Goal: Communication & Community: Participate in discussion

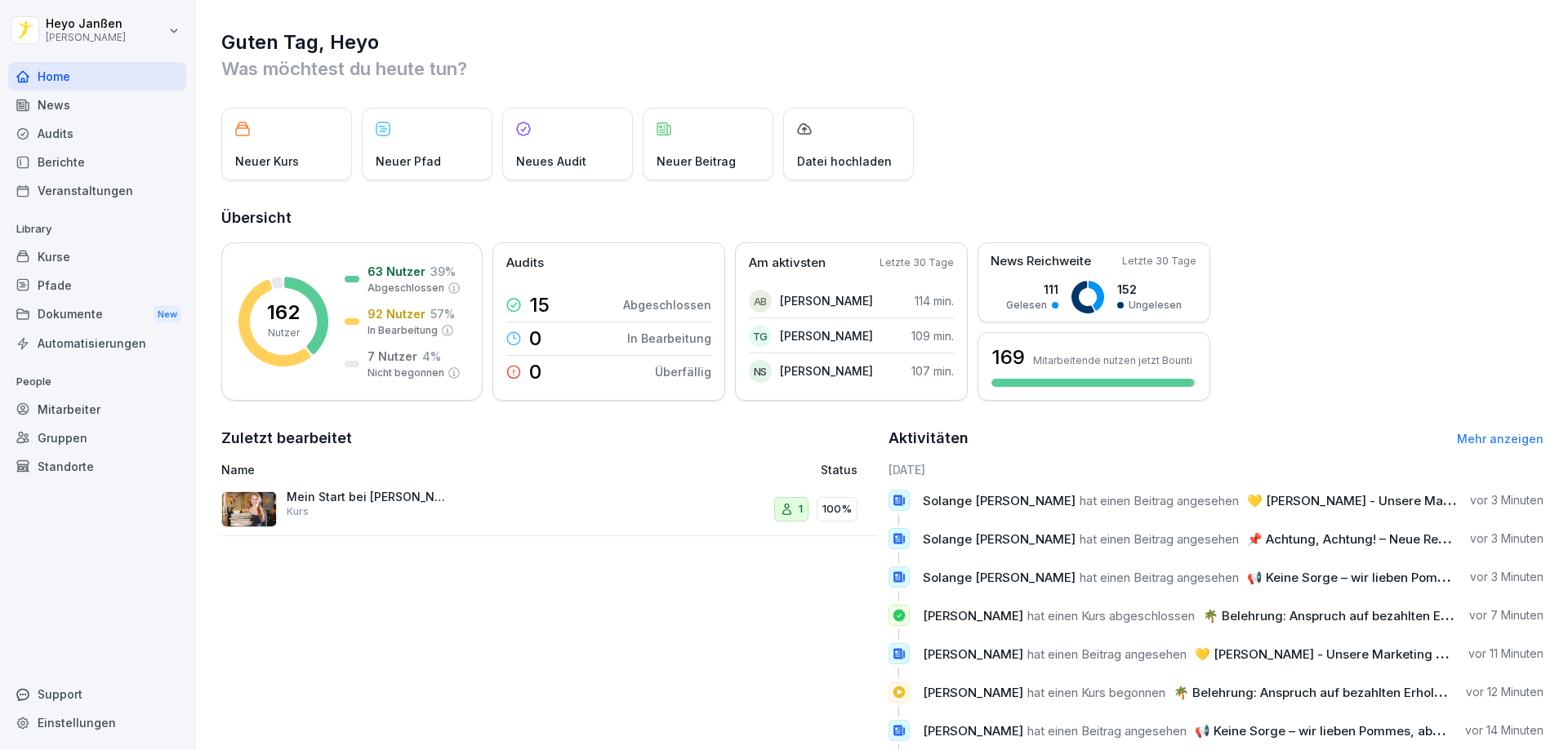
click at [80, 112] on div "News" at bounding box center [97, 104] width 178 height 29
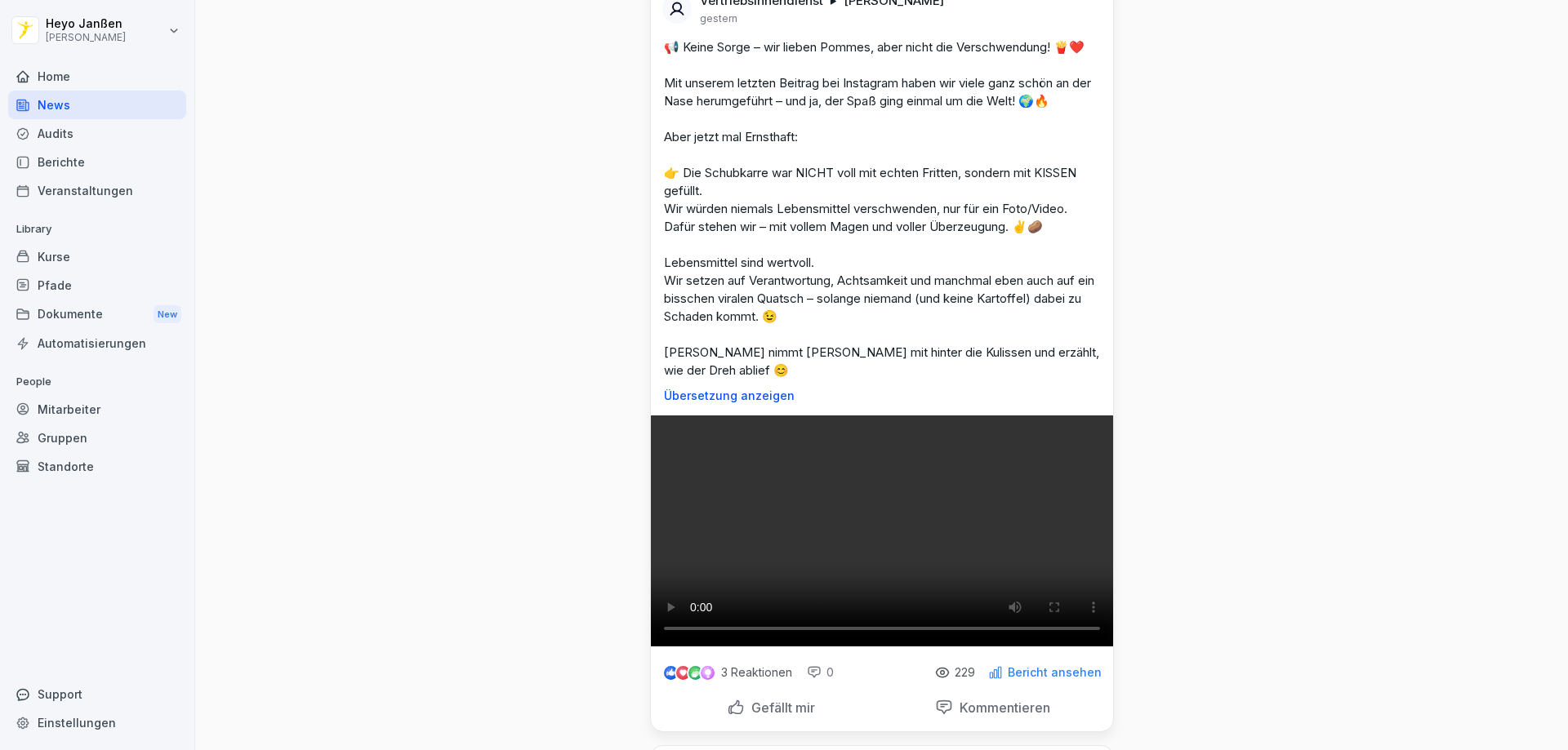
scroll to position [653, 0]
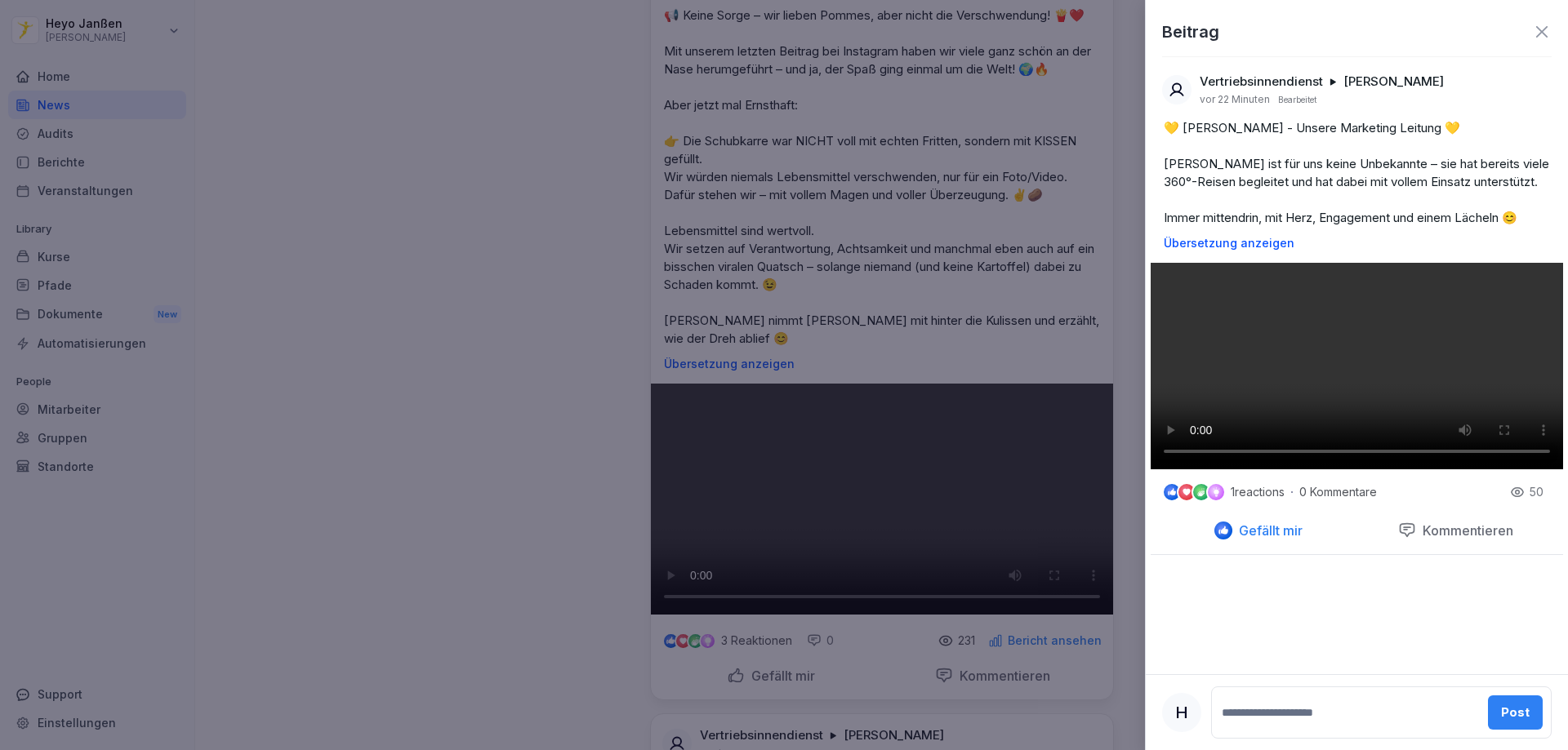
click at [1304, 715] on textarea at bounding box center [1349, 712] width 260 height 32
type textarea "**********"
click at [1503, 704] on div "Post" at bounding box center [1516, 706] width 29 height 18
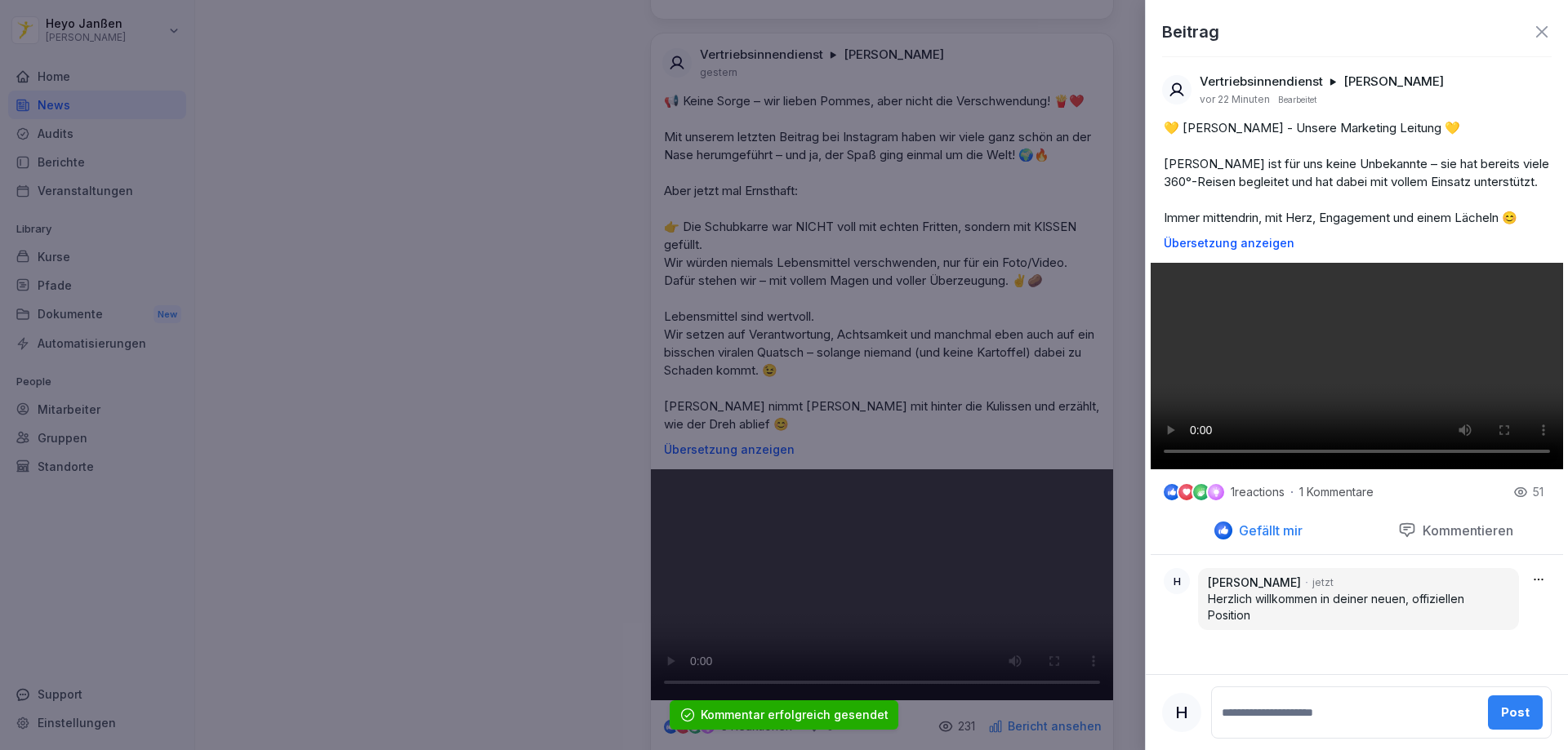
scroll to position [474, 0]
click at [528, 344] on div at bounding box center [784, 375] width 1568 height 750
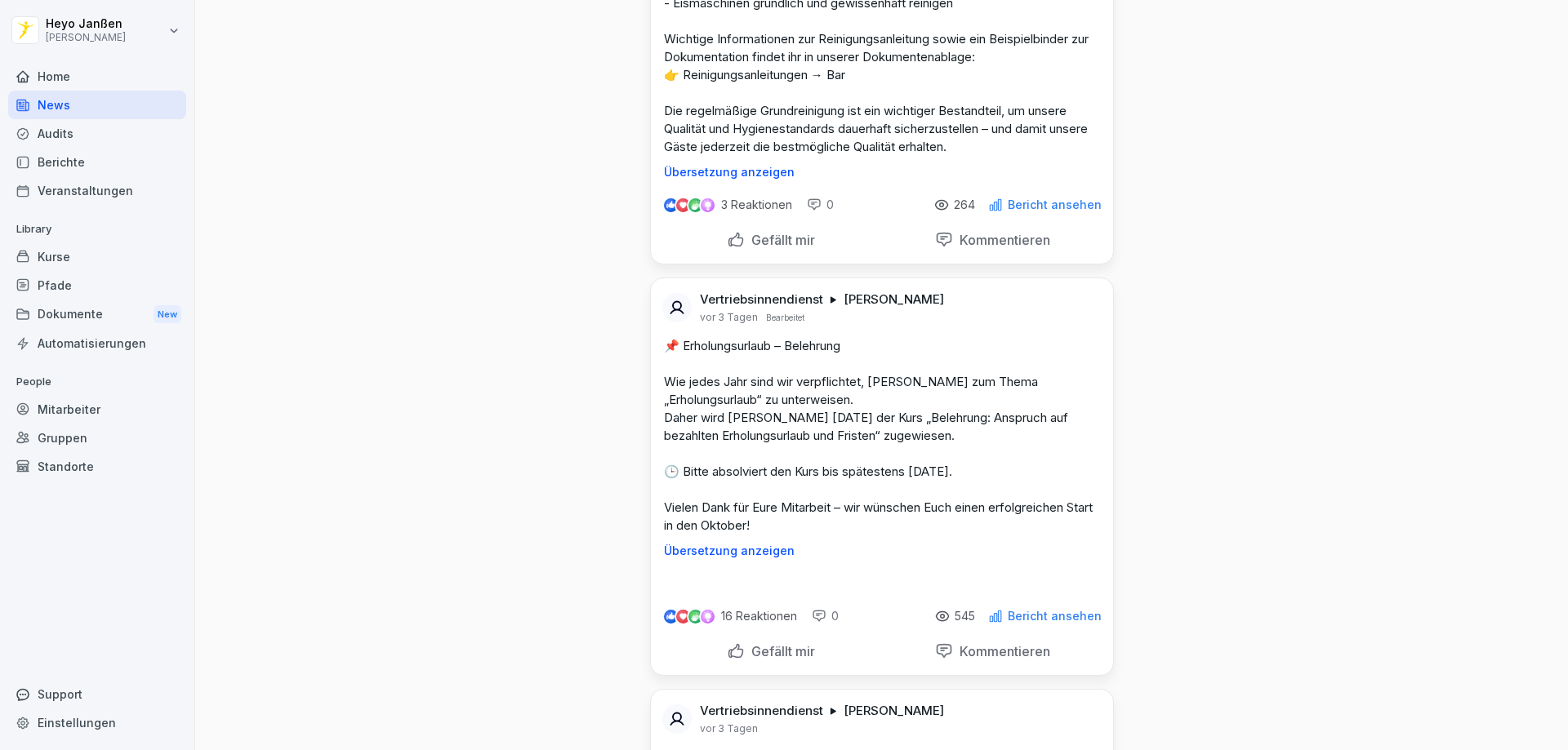
scroll to position [3184, 0]
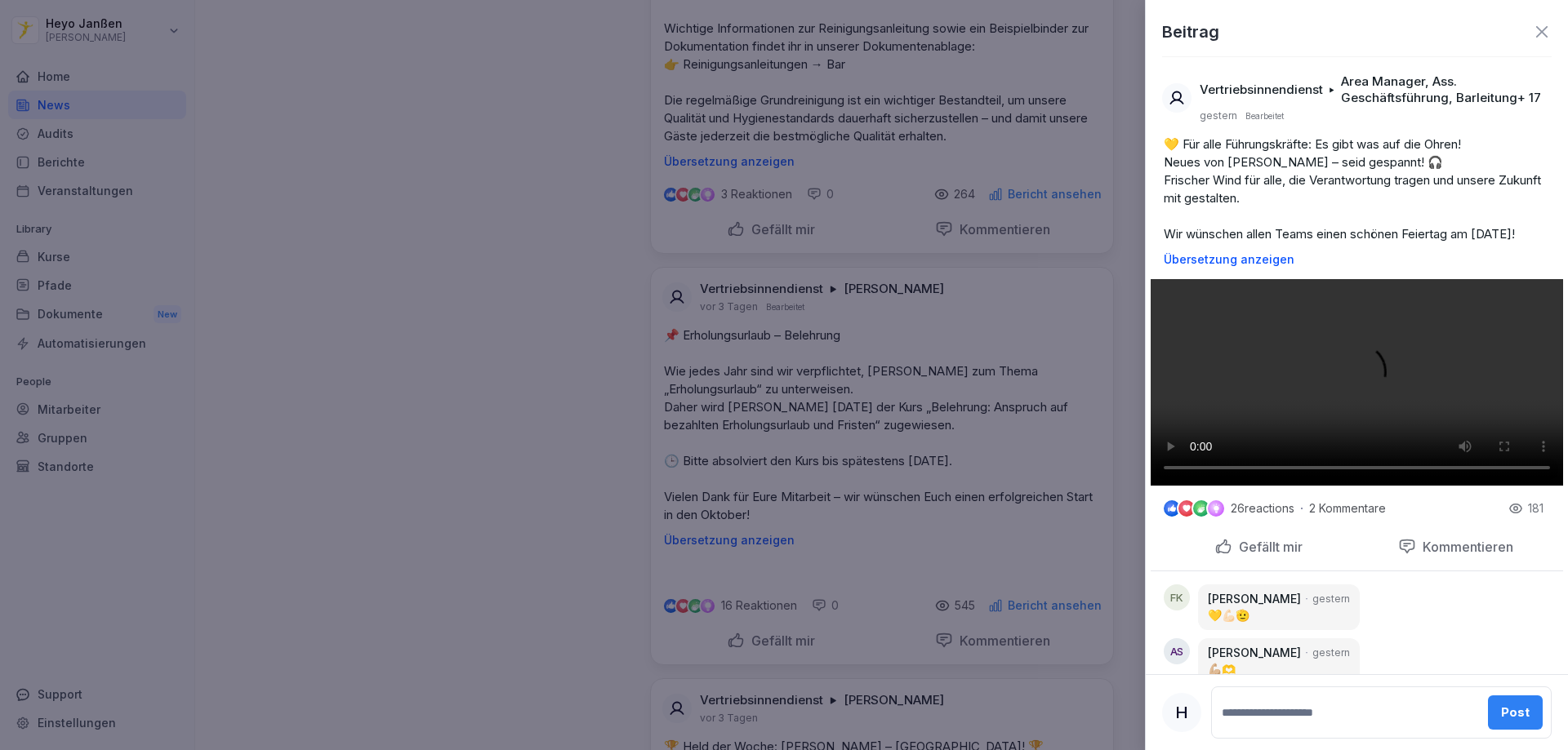
scroll to position [76, 0]
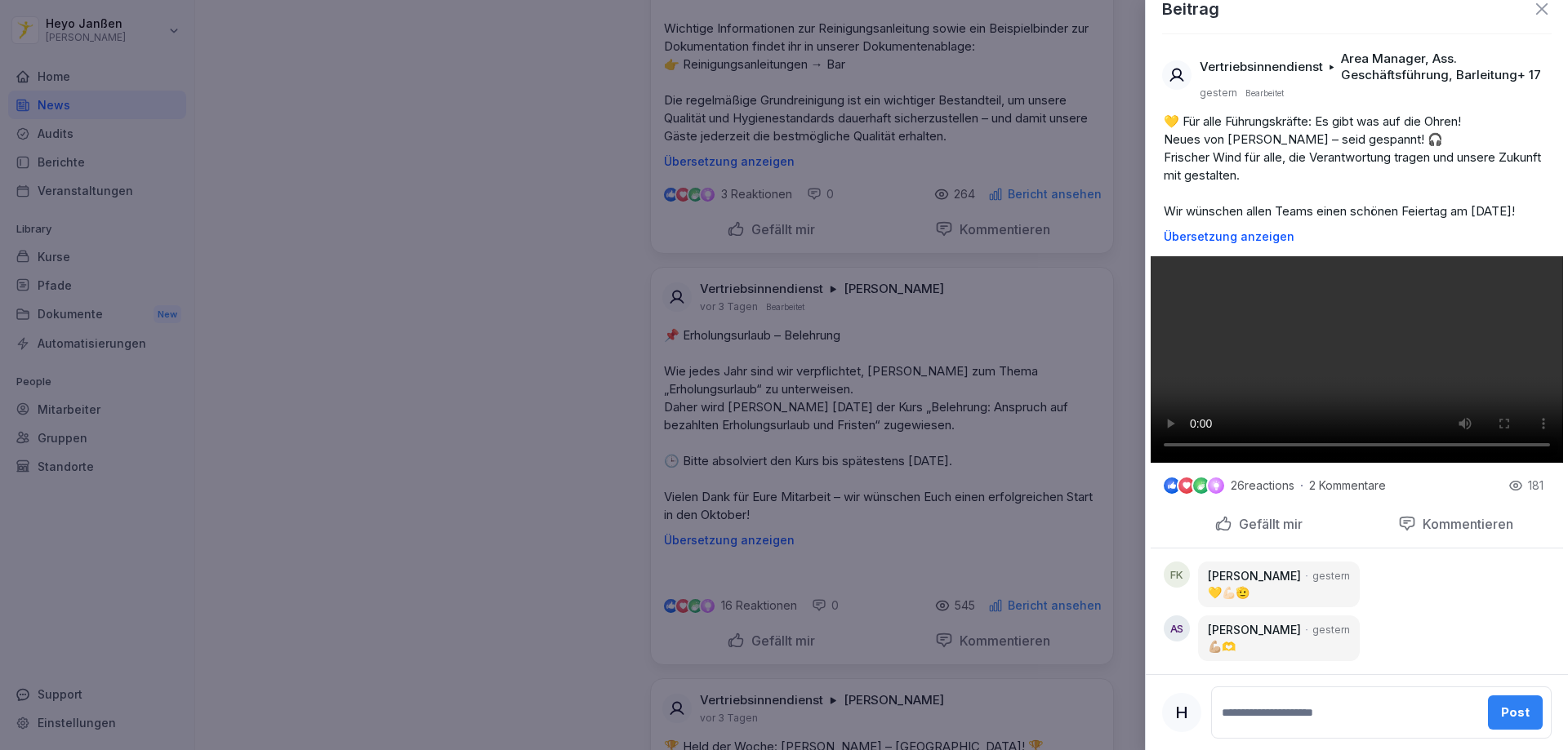
click at [858, 601] on div at bounding box center [784, 375] width 1568 height 750
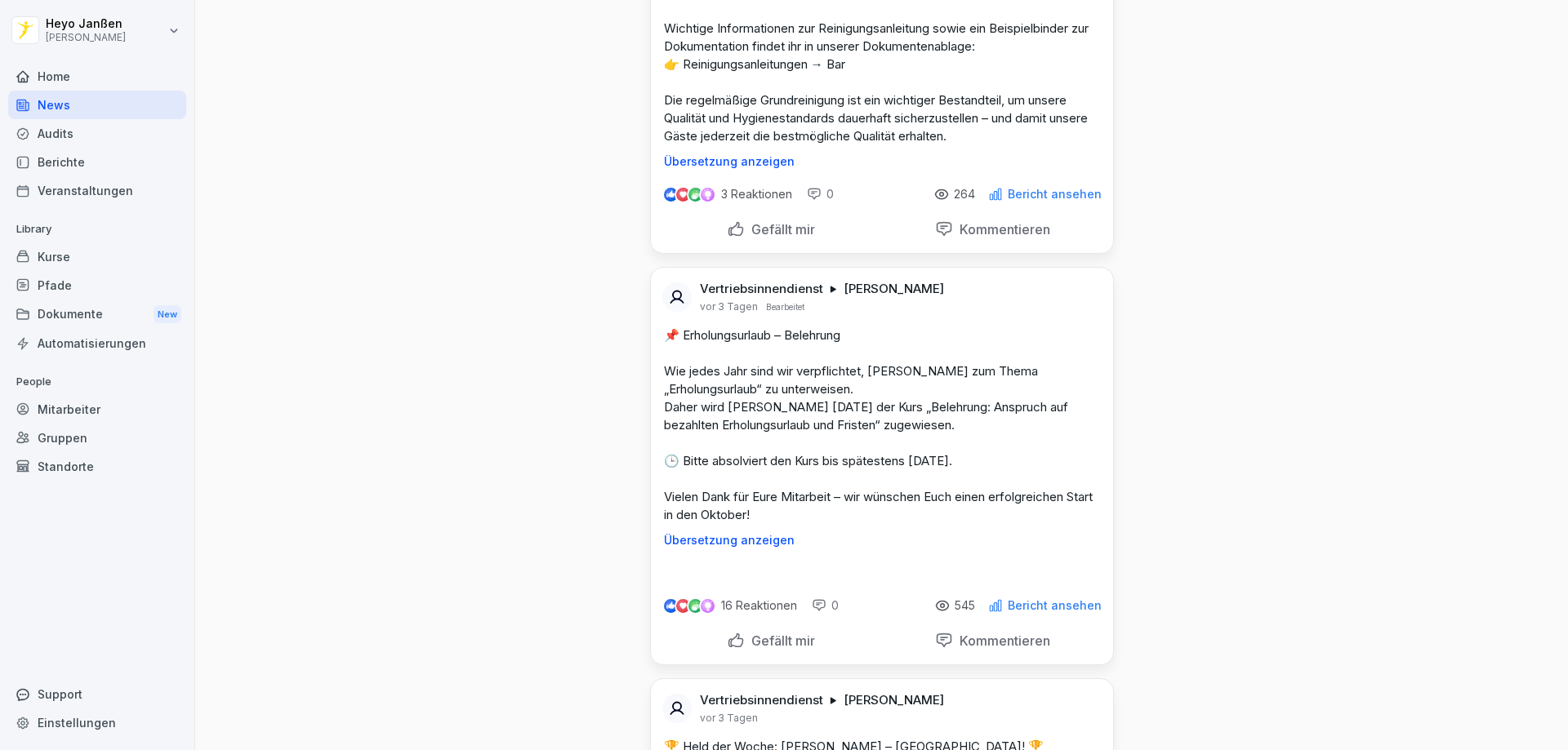
drag, startPoint x: 772, startPoint y: 496, endPoint x: 750, endPoint y: 464, distance: 38.8
click at [750, 464] on div at bounding box center [745, 457] width 29 height 29
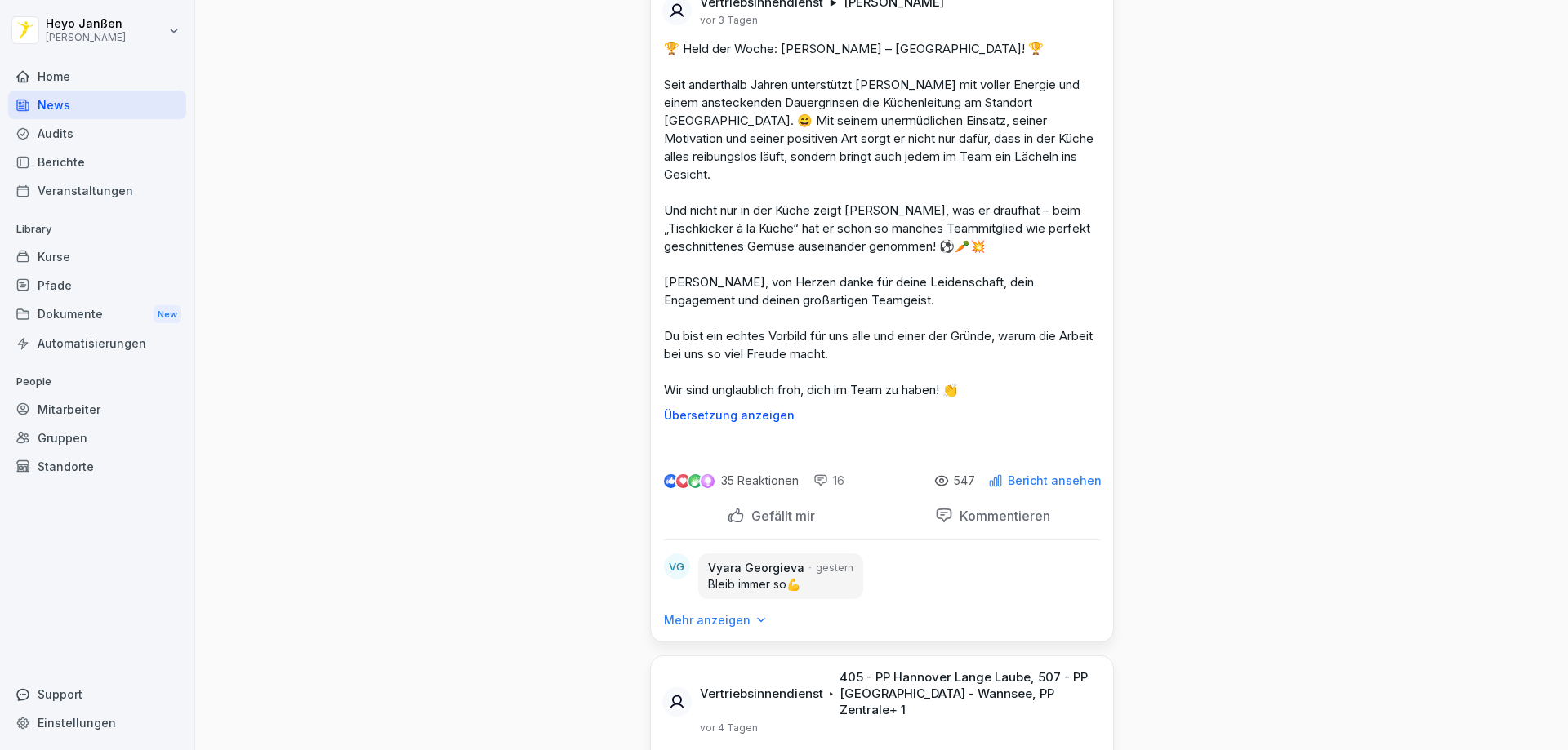
scroll to position [4245, 0]
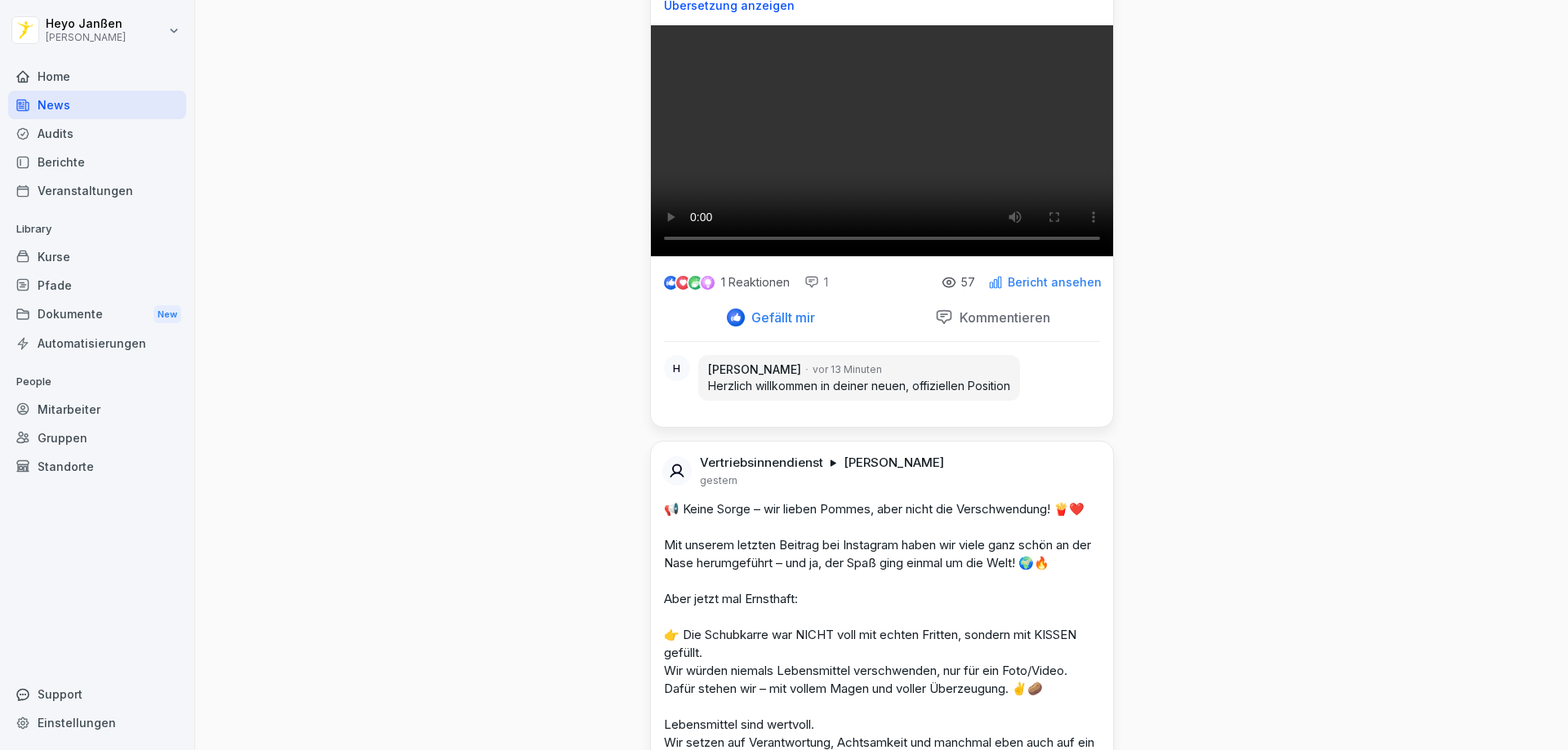
scroll to position [0, 0]
